Goal: Information Seeking & Learning: Learn about a topic

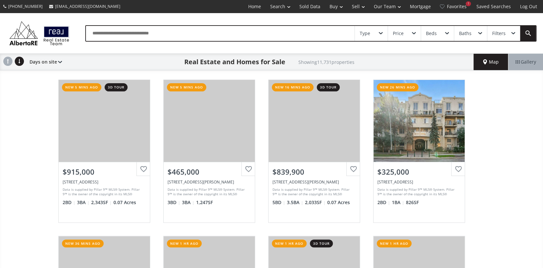
click at [409, 32] on div "Price" at bounding box center [404, 33] width 33 height 15
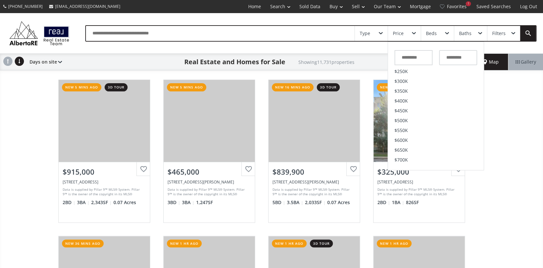
scroll to position [131, 0]
click at [401, 109] on span "$800K" at bounding box center [400, 109] width 13 height 5
type input "*******"
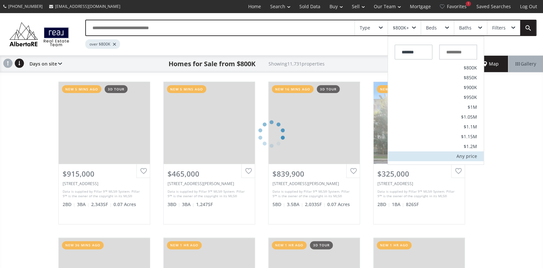
click at [464, 154] on div "Any price" at bounding box center [466, 156] width 21 height 5
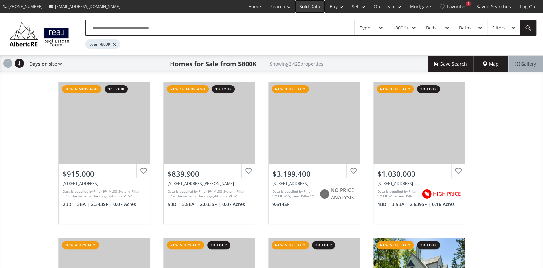
click at [310, 6] on link "Sold Data" at bounding box center [310, 6] width 30 height 13
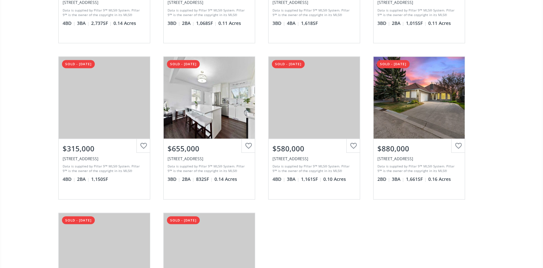
scroll to position [229, 0]
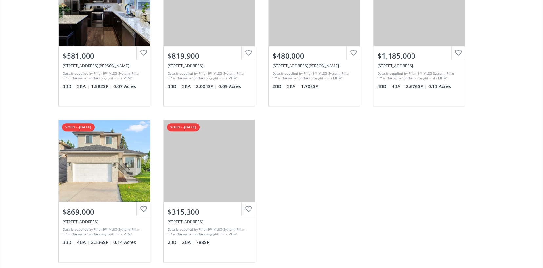
scroll to position [1934, 0]
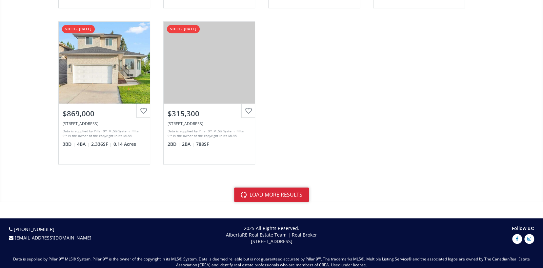
click at [268, 192] on button "load more results" at bounding box center [271, 195] width 75 height 14
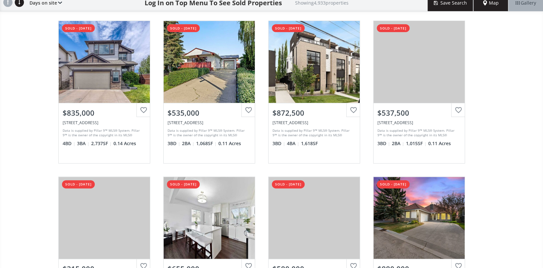
scroll to position [0, 0]
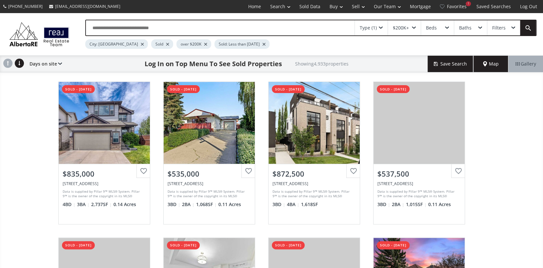
click at [403, 27] on div "$200K+" at bounding box center [401, 28] width 16 height 5
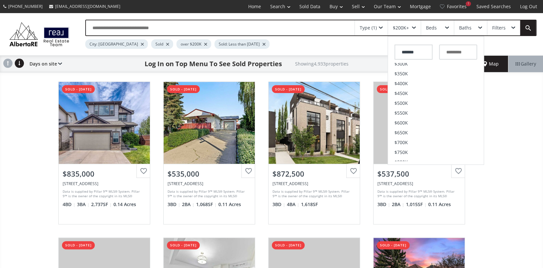
scroll to position [197, 0]
click at [406, 87] on span "$1.5M" at bounding box center [400, 87] width 13 height 5
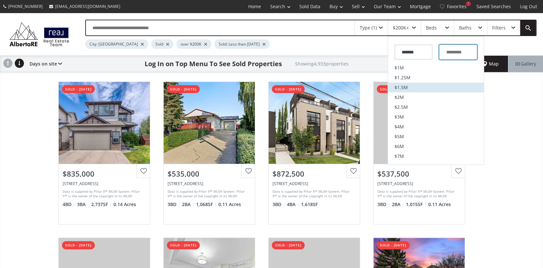
type input "*********"
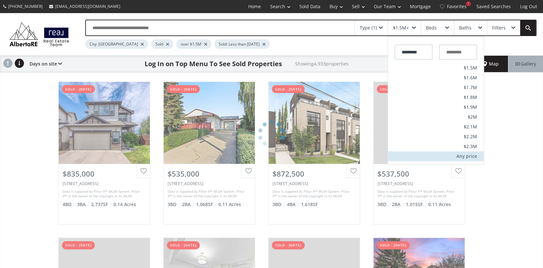
click at [469, 155] on div "Any price" at bounding box center [466, 156] width 21 height 5
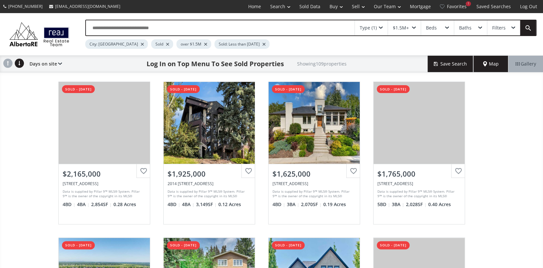
click at [410, 26] on div "$1.5M+" at bounding box center [404, 27] width 33 height 15
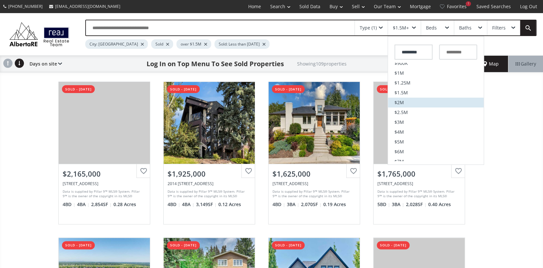
scroll to position [197, 0]
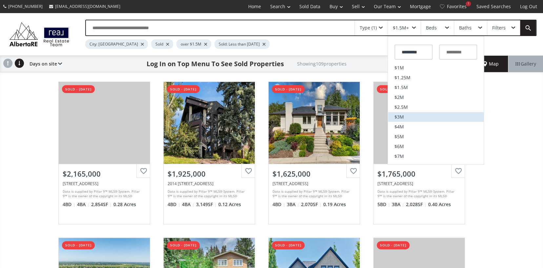
click at [399, 117] on span "$3M" at bounding box center [399, 117] width 10 height 5
type input "*********"
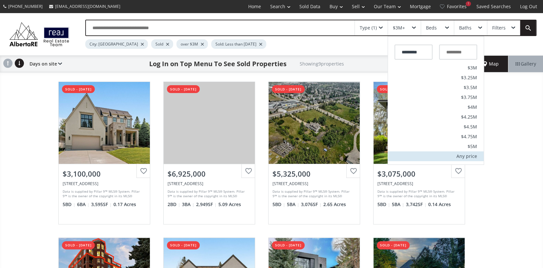
click at [470, 155] on div "Any price" at bounding box center [466, 156] width 21 height 5
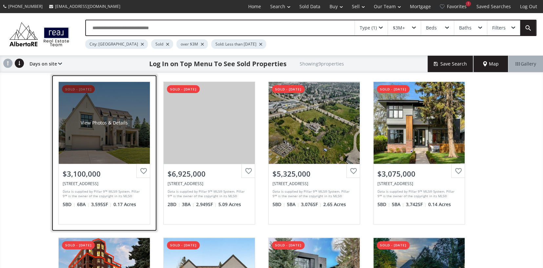
click at [77, 124] on div "View Photos & Details" at bounding box center [104, 123] width 91 height 82
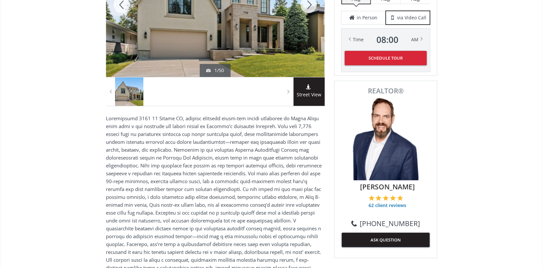
scroll to position [166, 0]
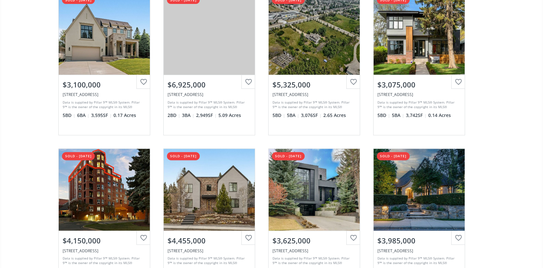
scroll to position [98, 0]
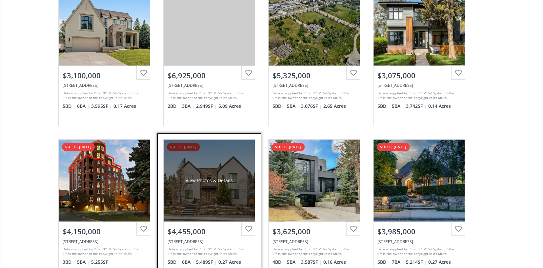
click at [196, 182] on div "View Photos & Details" at bounding box center [209, 180] width 47 height 7
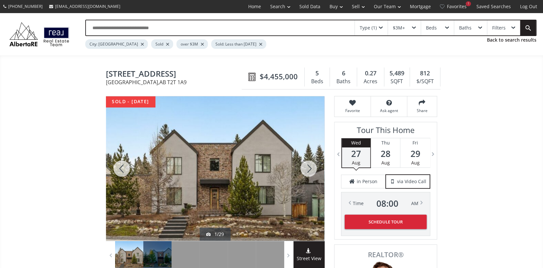
click at [300, 169] on div at bounding box center [308, 168] width 31 height 145
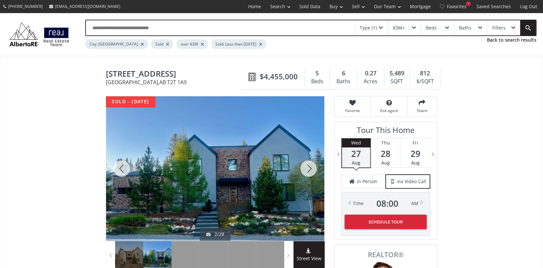
click at [300, 169] on div at bounding box center [308, 168] width 31 height 145
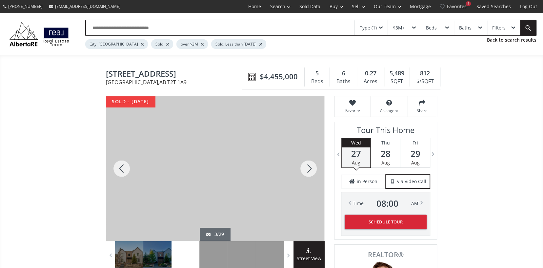
click at [300, 169] on div at bounding box center [308, 168] width 31 height 145
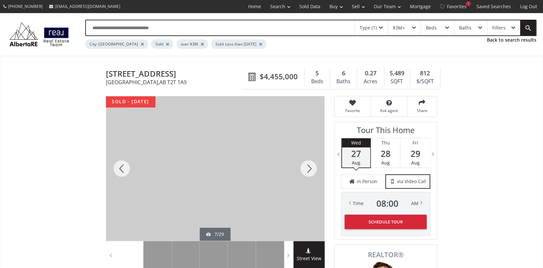
click at [300, 169] on div at bounding box center [308, 168] width 31 height 145
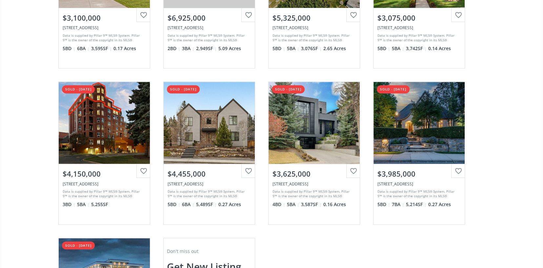
scroll to position [164, 0]
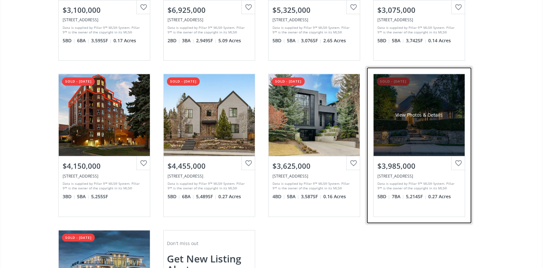
click at [395, 129] on div "View Photos & Details" at bounding box center [418, 115] width 91 height 82
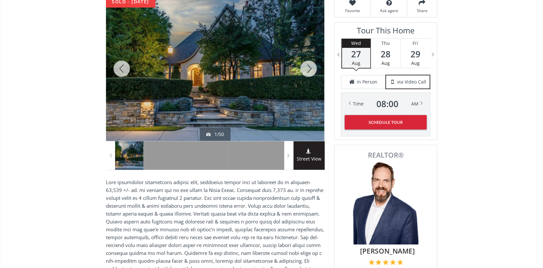
scroll to position [100, 0]
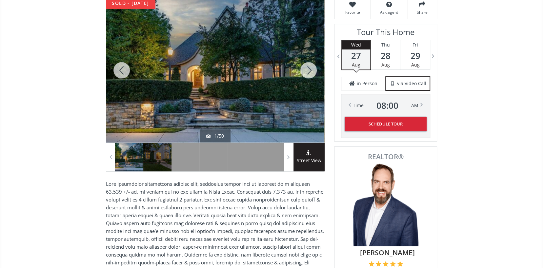
scroll to position [164, 0]
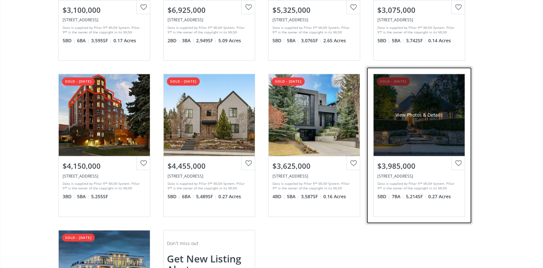
click at [396, 127] on div "View Photos & Details" at bounding box center [418, 115] width 91 height 82
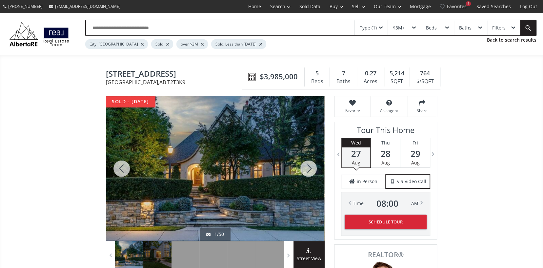
click at [306, 166] on div at bounding box center [308, 168] width 31 height 145
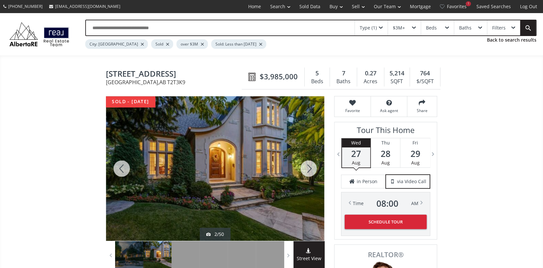
click at [306, 166] on div at bounding box center [308, 168] width 31 height 145
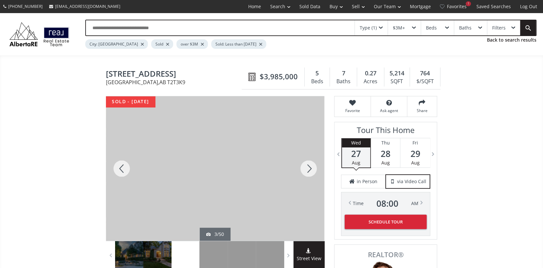
click at [306, 166] on div at bounding box center [308, 168] width 31 height 145
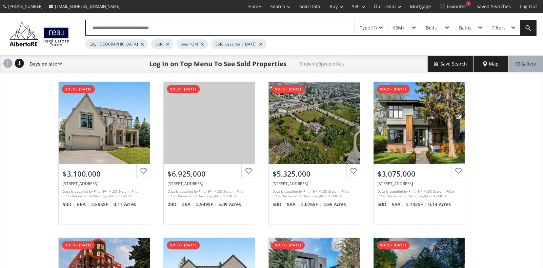
click at [259, 44] on div at bounding box center [260, 44] width 3 height 3
click at [376, 27] on div "Type (1)" at bounding box center [368, 28] width 17 height 5
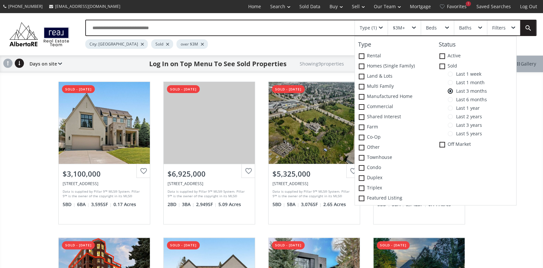
click at [450, 108] on span at bounding box center [449, 108] width 5 height 5
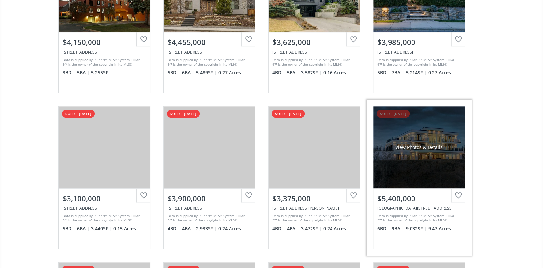
scroll to position [361, 0]
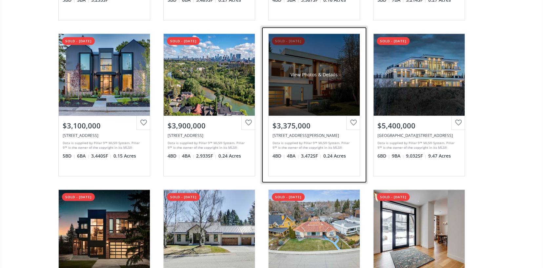
click at [303, 79] on div "View Photos & Details" at bounding box center [313, 75] width 91 height 82
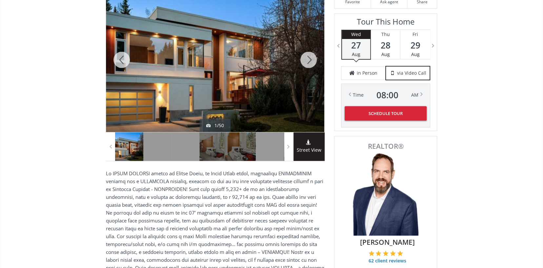
scroll to position [67, 0]
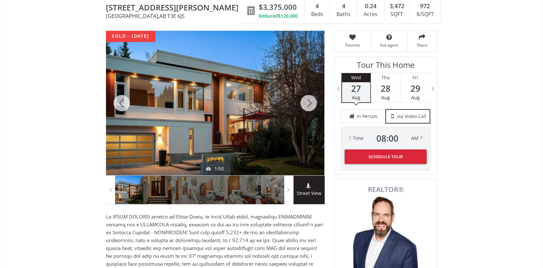
click at [308, 101] on div at bounding box center [308, 103] width 31 height 145
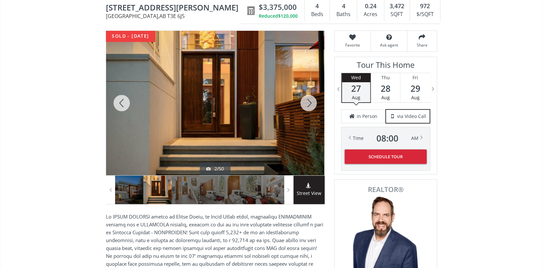
click at [308, 101] on div at bounding box center [308, 103] width 31 height 145
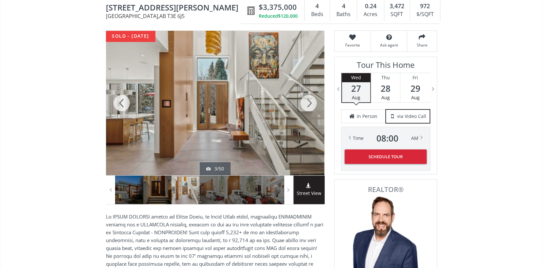
click at [308, 101] on div at bounding box center [308, 103] width 31 height 145
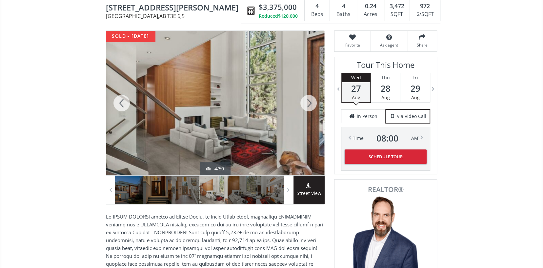
click at [308, 101] on div at bounding box center [308, 103] width 31 height 145
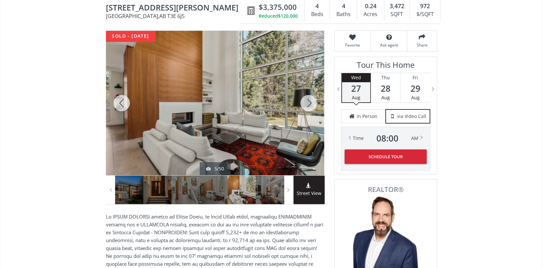
click at [308, 101] on div at bounding box center [308, 103] width 31 height 145
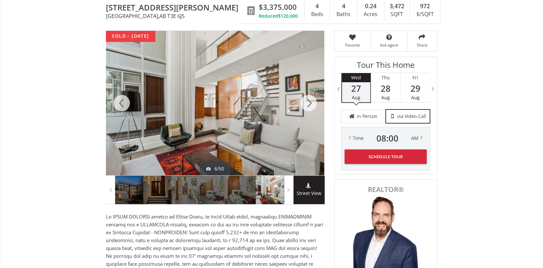
click at [308, 101] on div at bounding box center [308, 103] width 31 height 145
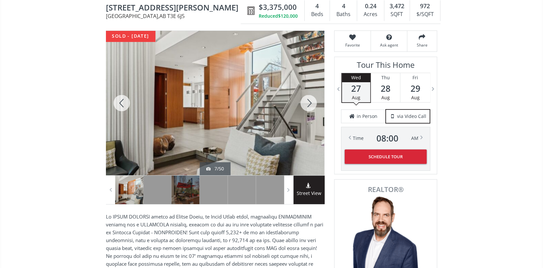
click at [308, 101] on div at bounding box center [308, 103] width 31 height 145
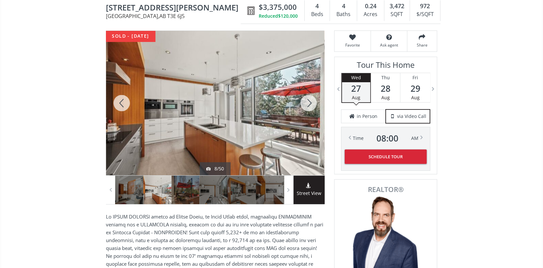
click at [308, 101] on div at bounding box center [308, 103] width 31 height 145
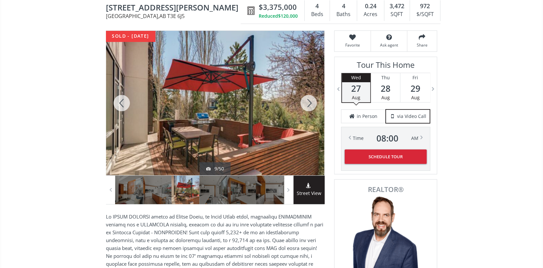
click at [308, 101] on div at bounding box center [308, 103] width 31 height 145
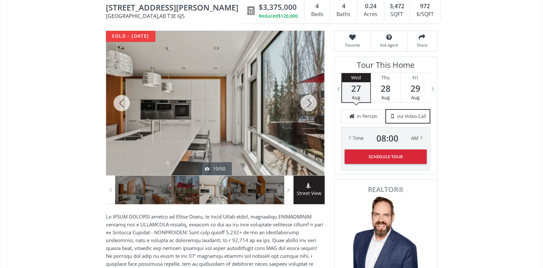
click at [308, 101] on div at bounding box center [308, 103] width 31 height 145
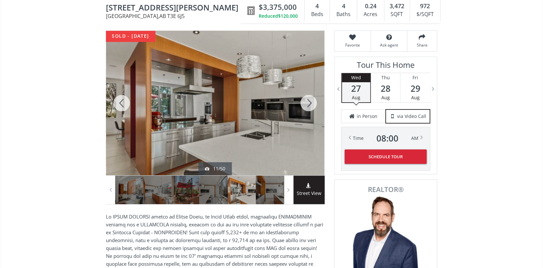
click at [308, 101] on div at bounding box center [308, 103] width 31 height 145
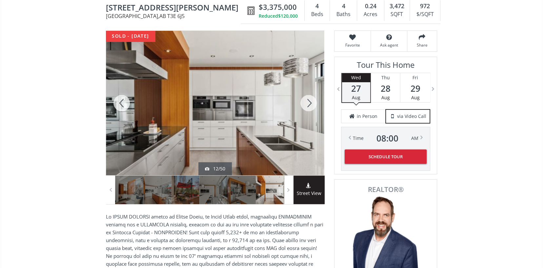
click at [308, 101] on div at bounding box center [308, 103] width 31 height 145
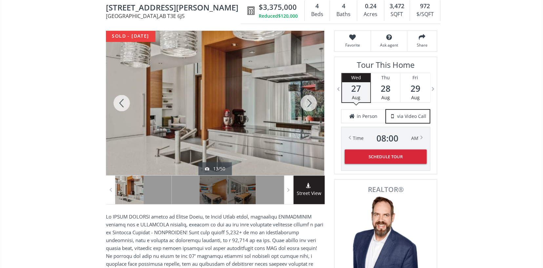
click at [308, 101] on div at bounding box center [308, 103] width 31 height 145
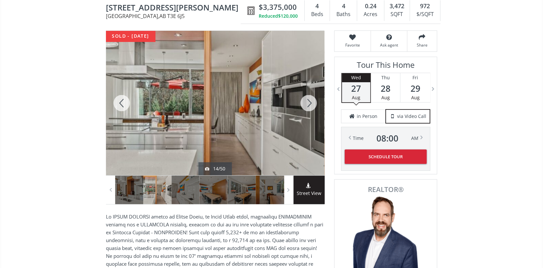
click at [308, 101] on div at bounding box center [308, 103] width 31 height 145
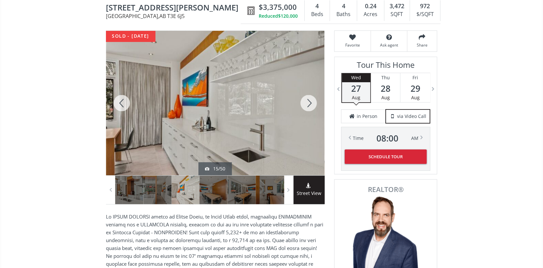
click at [308, 101] on div at bounding box center [308, 103] width 31 height 145
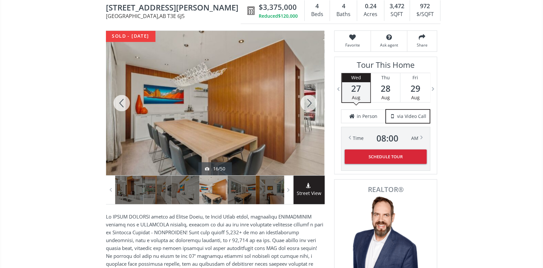
click at [308, 101] on div at bounding box center [308, 103] width 31 height 145
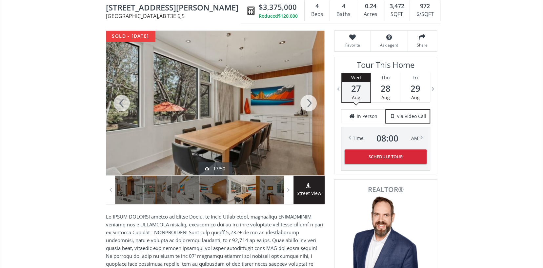
click at [308, 101] on div at bounding box center [308, 103] width 31 height 145
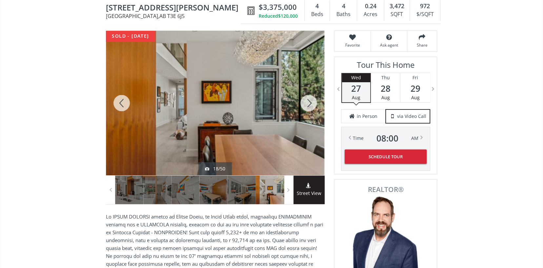
click at [308, 101] on div at bounding box center [308, 103] width 31 height 145
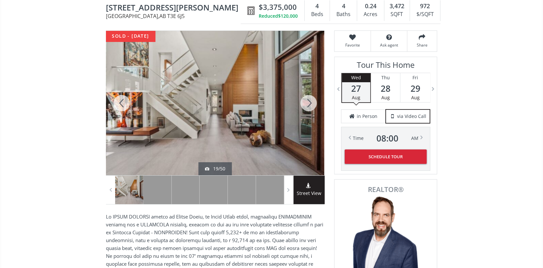
click at [308, 101] on div at bounding box center [308, 103] width 31 height 145
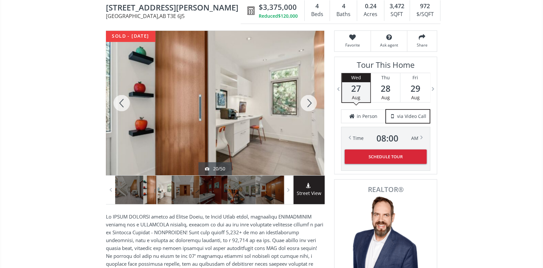
click at [308, 101] on div at bounding box center [308, 103] width 31 height 145
